Goal: Find specific page/section: Find specific page/section

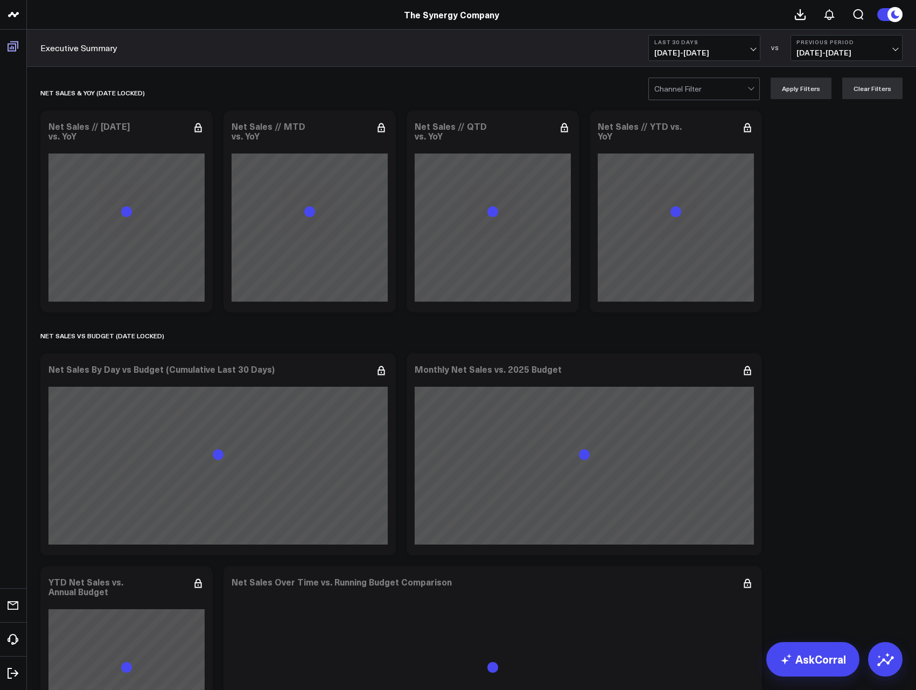
click at [14, 46] on icon at bounding box center [12, 46] width 13 height 13
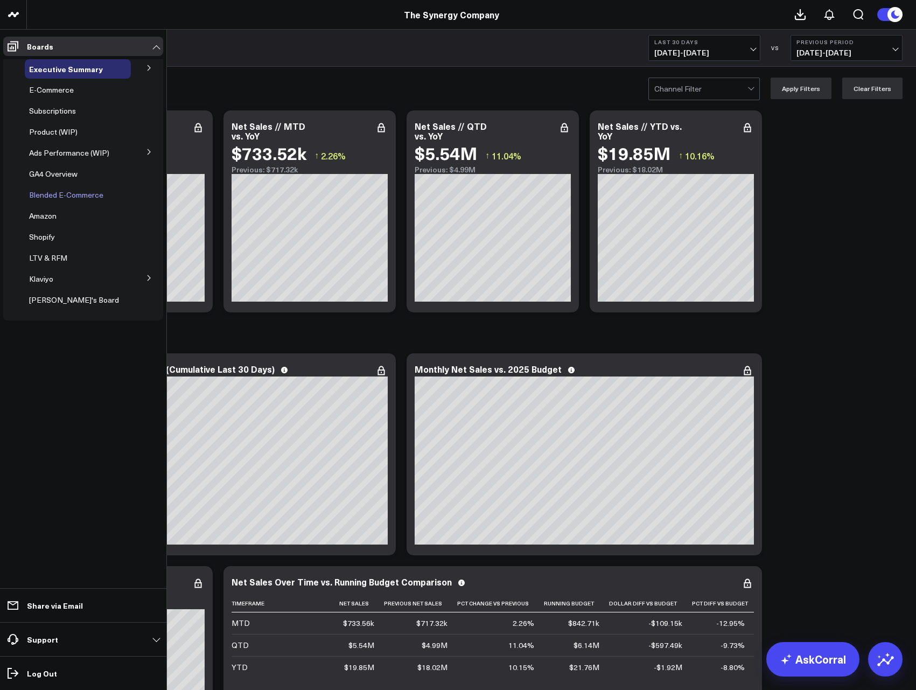
click at [67, 195] on span "Blended E-Commerce" at bounding box center [66, 195] width 74 height 10
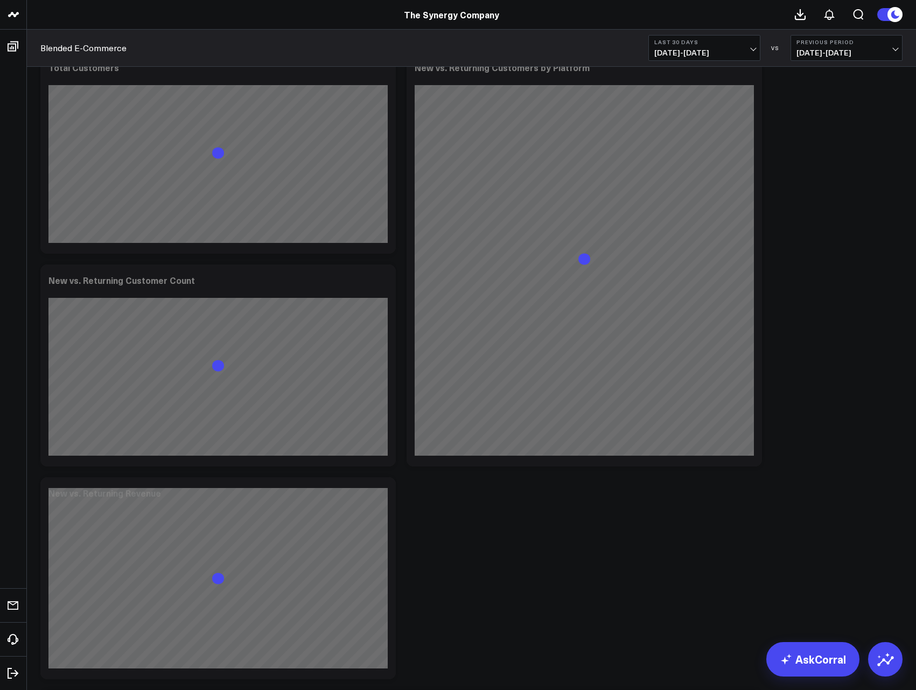
scroll to position [66, 0]
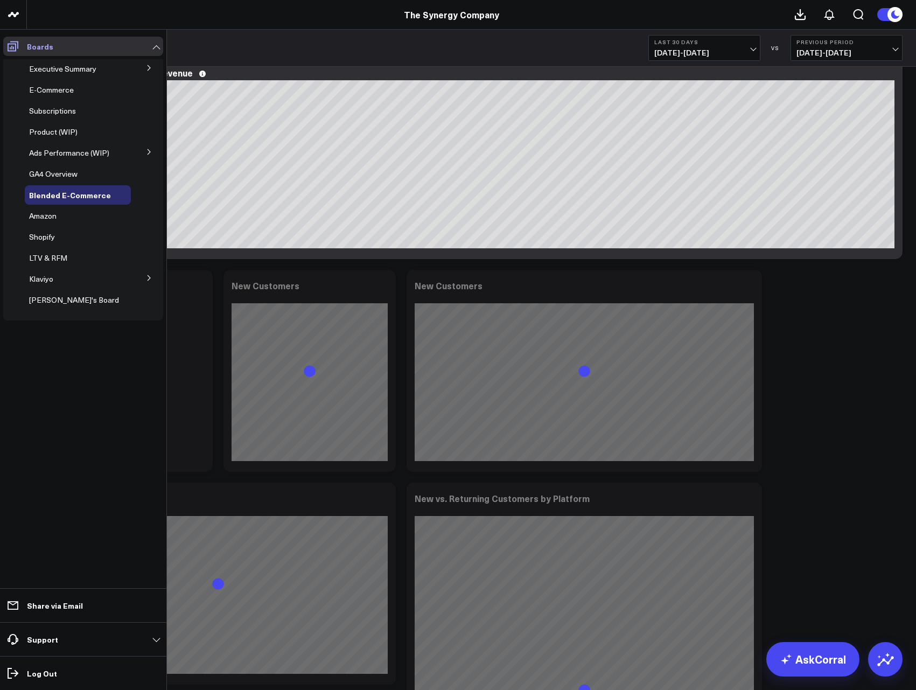
click at [15, 45] on icon at bounding box center [12, 46] width 13 height 13
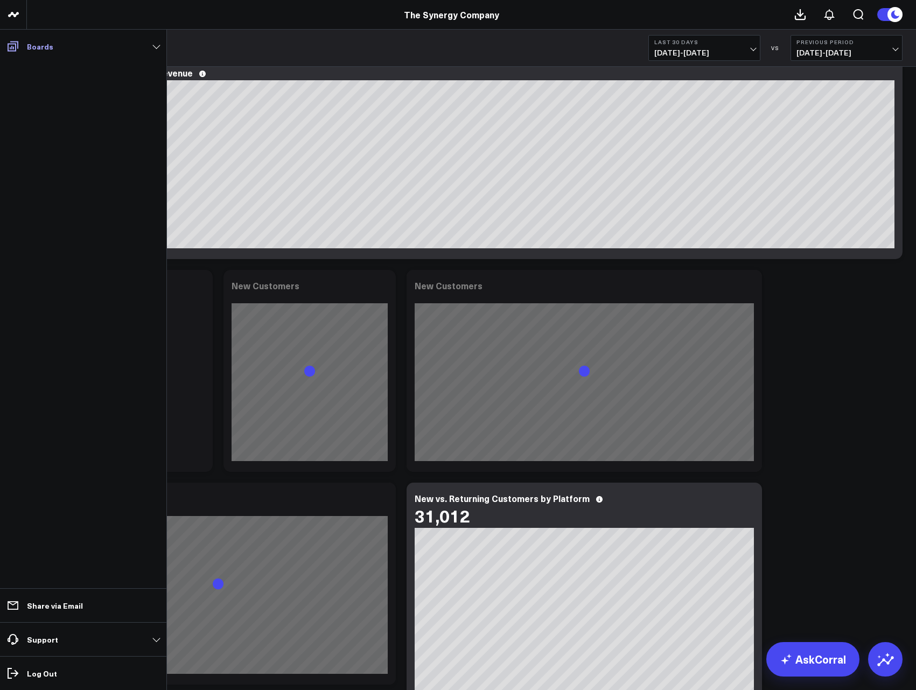
click at [15, 46] on icon at bounding box center [12, 46] width 13 height 13
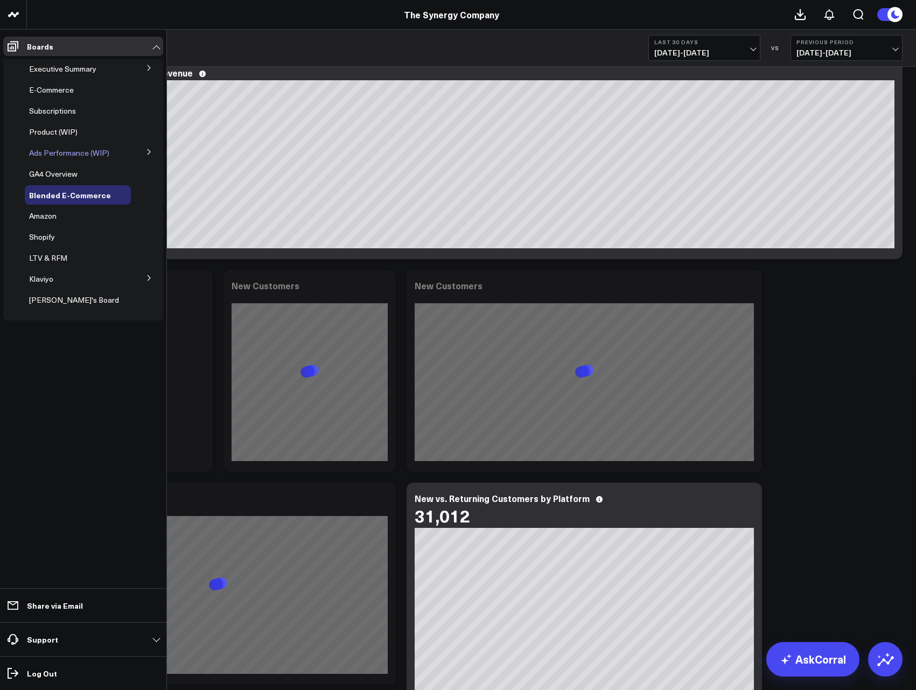
click at [60, 149] on span "Ads Performance (WIP)" at bounding box center [69, 153] width 80 height 10
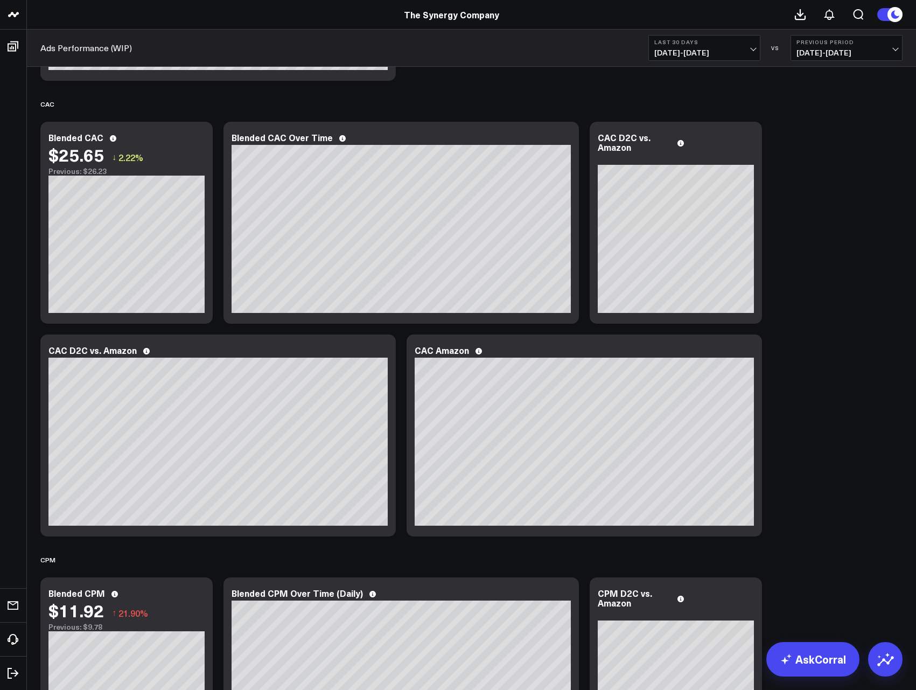
scroll to position [700, 0]
